Goal: Book appointment/travel/reservation

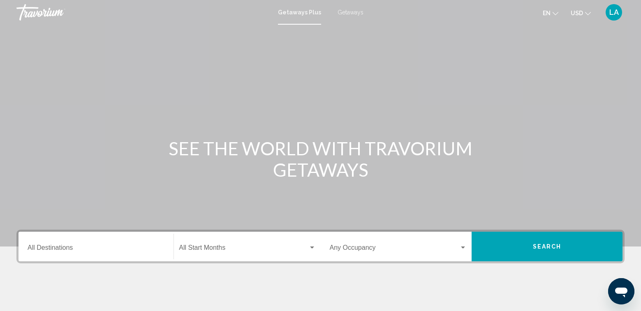
click at [349, 13] on span "Getaways" at bounding box center [351, 12] width 26 height 7
click at [50, 247] on input "Destination All Destinations" at bounding box center [96, 249] width 137 height 7
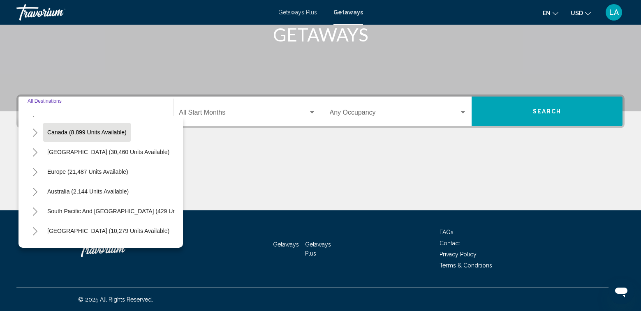
scroll to position [98, 0]
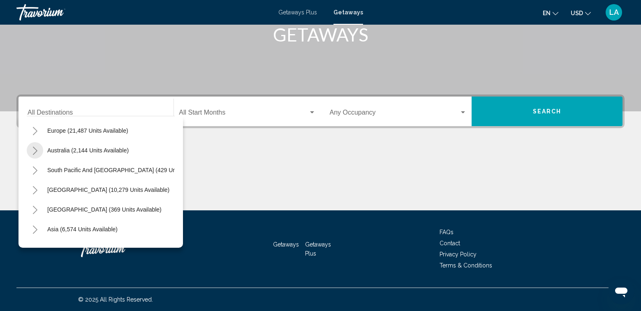
click at [36, 151] on icon "Toggle Australia (2,144 units available)" at bounding box center [35, 151] width 6 height 8
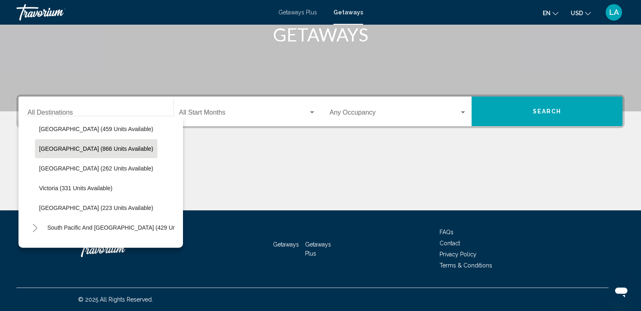
scroll to position [181, 0]
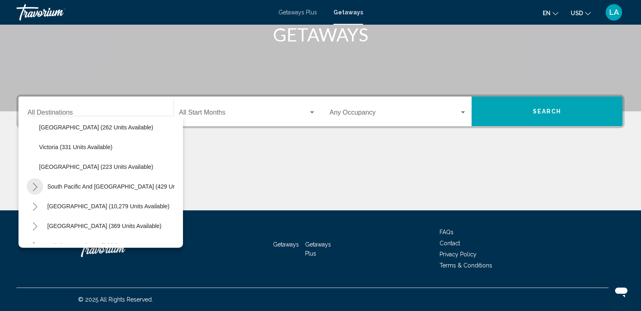
click at [35, 185] on icon "Toggle South Pacific and Oceania (429 units available)" at bounding box center [35, 187] width 5 height 8
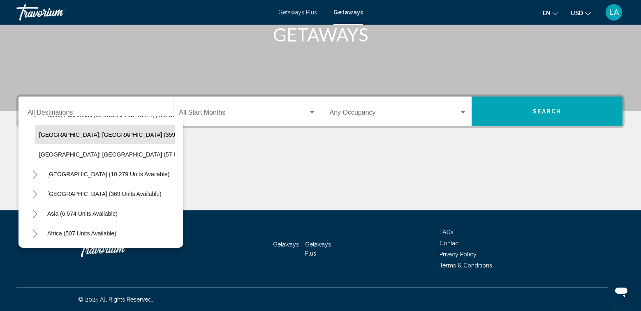
scroll to position [263, 0]
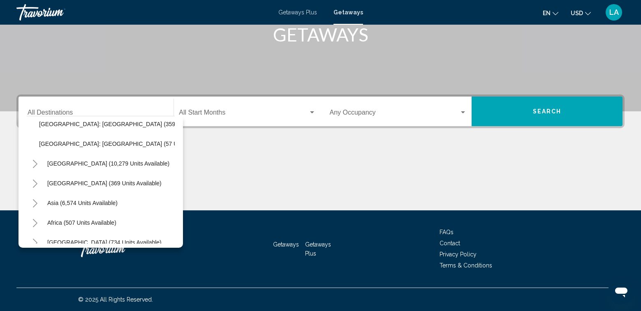
click at [37, 164] on icon "Toggle South America (10,279 units available)" at bounding box center [35, 164] width 5 height 8
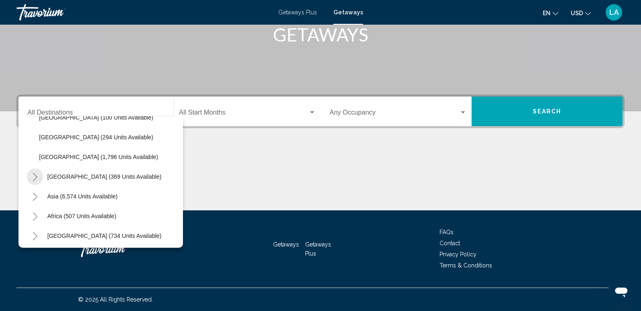
click at [35, 176] on icon "Toggle Central America (369 units available)" at bounding box center [35, 177] width 6 height 8
click at [37, 195] on icon "Toggle Asia (6,574 units available)" at bounding box center [35, 195] width 5 height 8
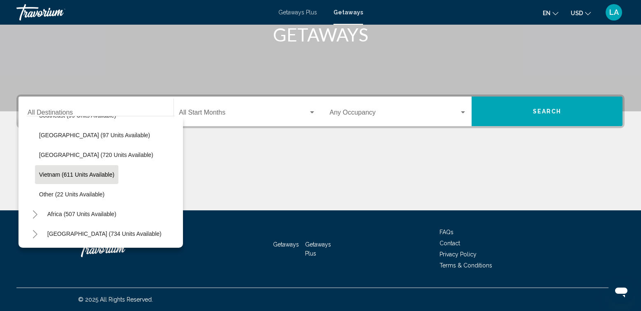
scroll to position [791, 0]
click at [37, 230] on icon "Toggle Middle East (734 units available)" at bounding box center [35, 234] width 5 height 8
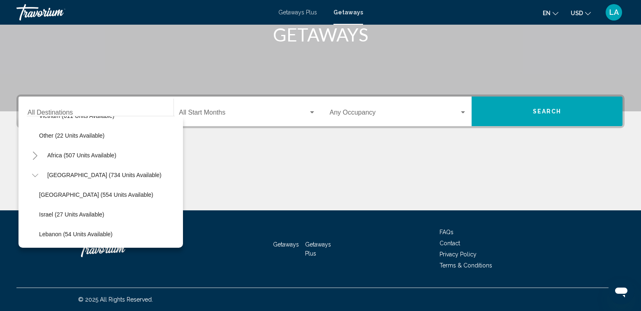
scroll to position [829, 0]
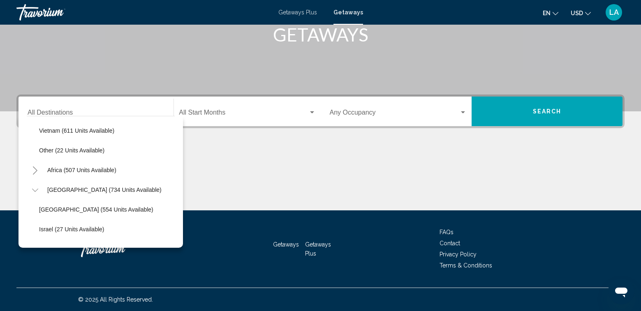
click at [40, 190] on button "Toggle Middle East (734 units available)" at bounding box center [35, 190] width 16 height 16
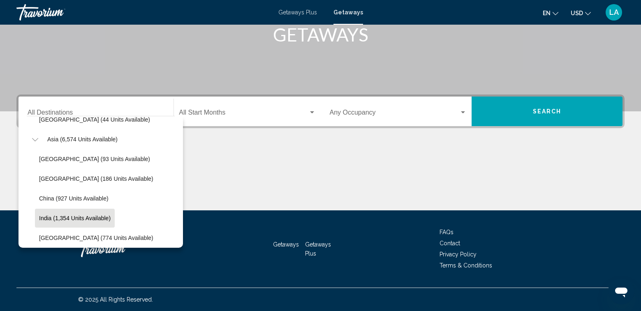
scroll to position [544, 0]
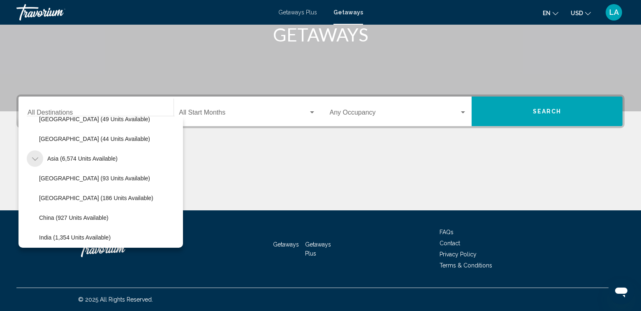
click at [34, 159] on icon "Toggle Asia (6,574 units available)" at bounding box center [35, 159] width 6 height 8
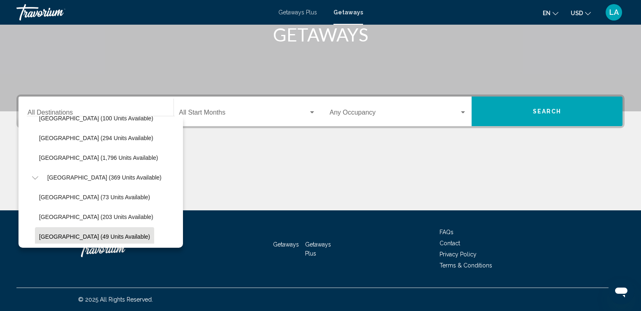
scroll to position [391, 0]
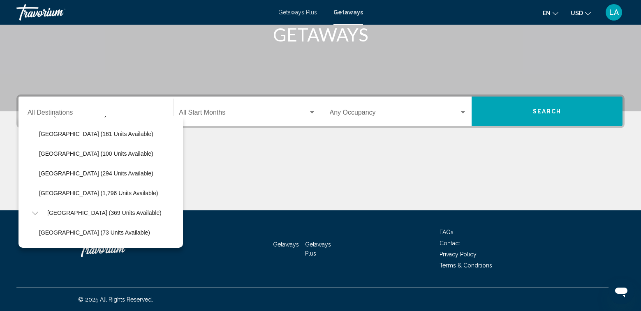
click at [34, 215] on icon "Toggle Central America (369 units available)" at bounding box center [35, 213] width 6 height 8
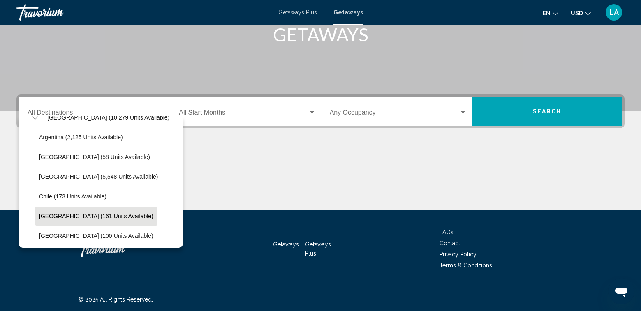
scroll to position [268, 0]
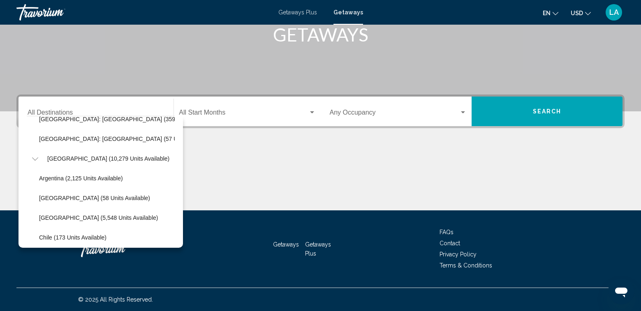
click at [35, 161] on icon "Toggle South America (10,279 units available)" at bounding box center [35, 159] width 6 height 8
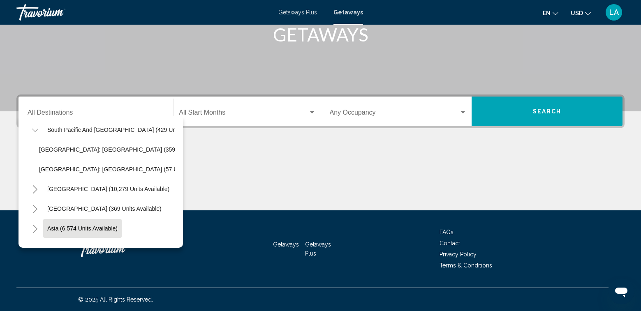
scroll to position [185, 0]
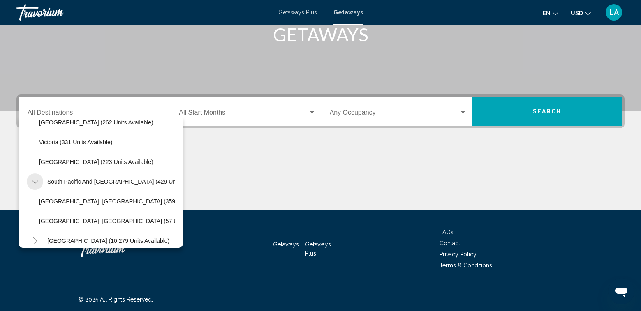
click at [33, 185] on icon "Toggle South Pacific and Oceania (429 units available)" at bounding box center [35, 182] width 6 height 8
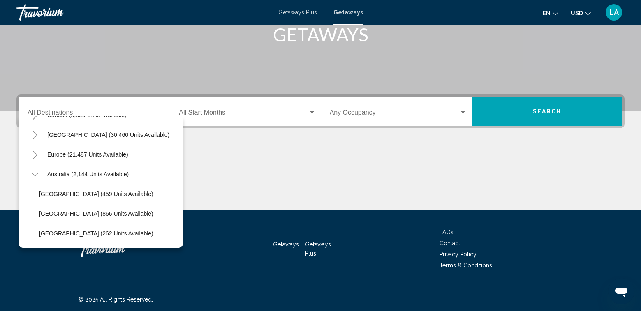
scroll to position [62, 0]
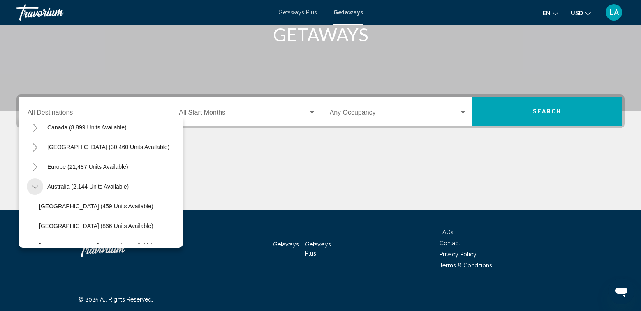
click at [33, 187] on icon "Toggle Australia (2,144 units available)" at bounding box center [35, 186] width 6 height 3
